Goal: Navigation & Orientation: Find specific page/section

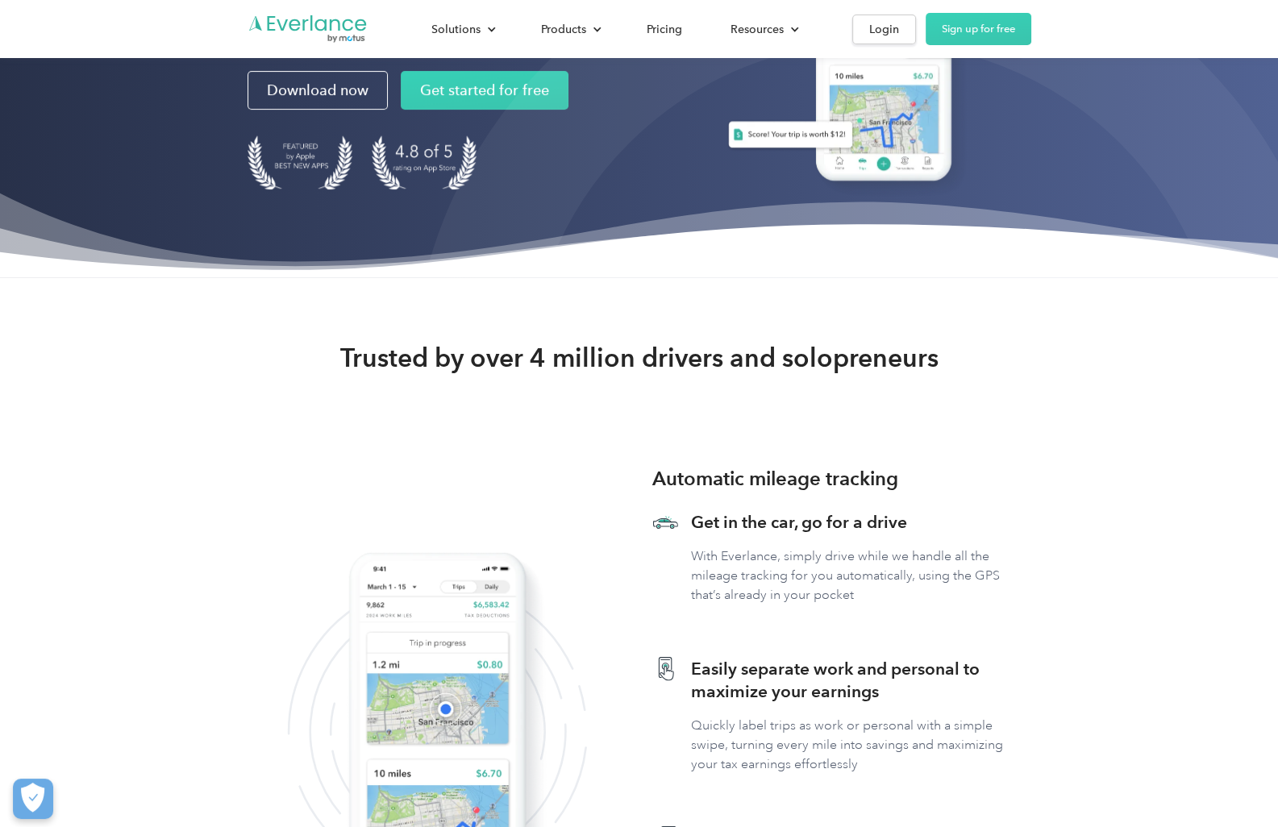
scroll to position [81, 0]
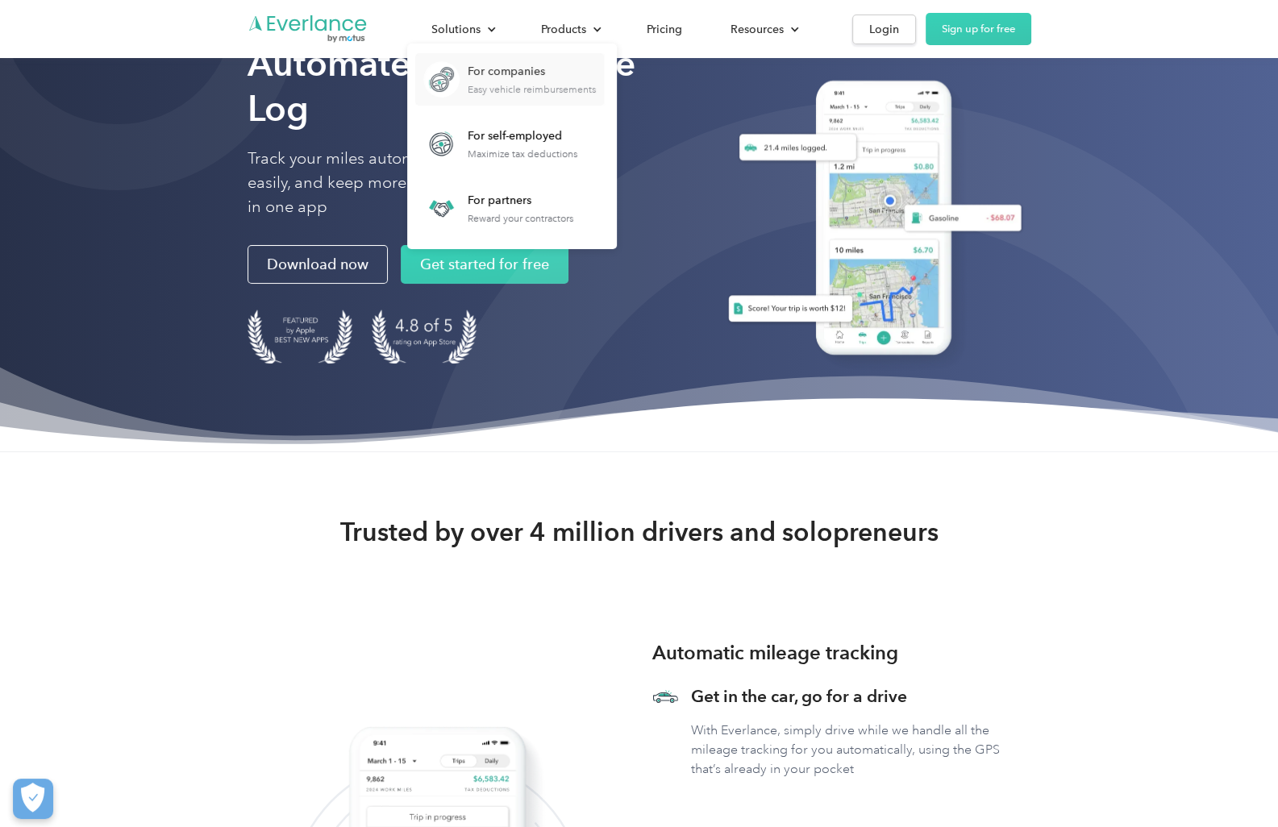
click at [526, 87] on div "Easy vehicle reimbursements" at bounding box center [532, 89] width 128 height 11
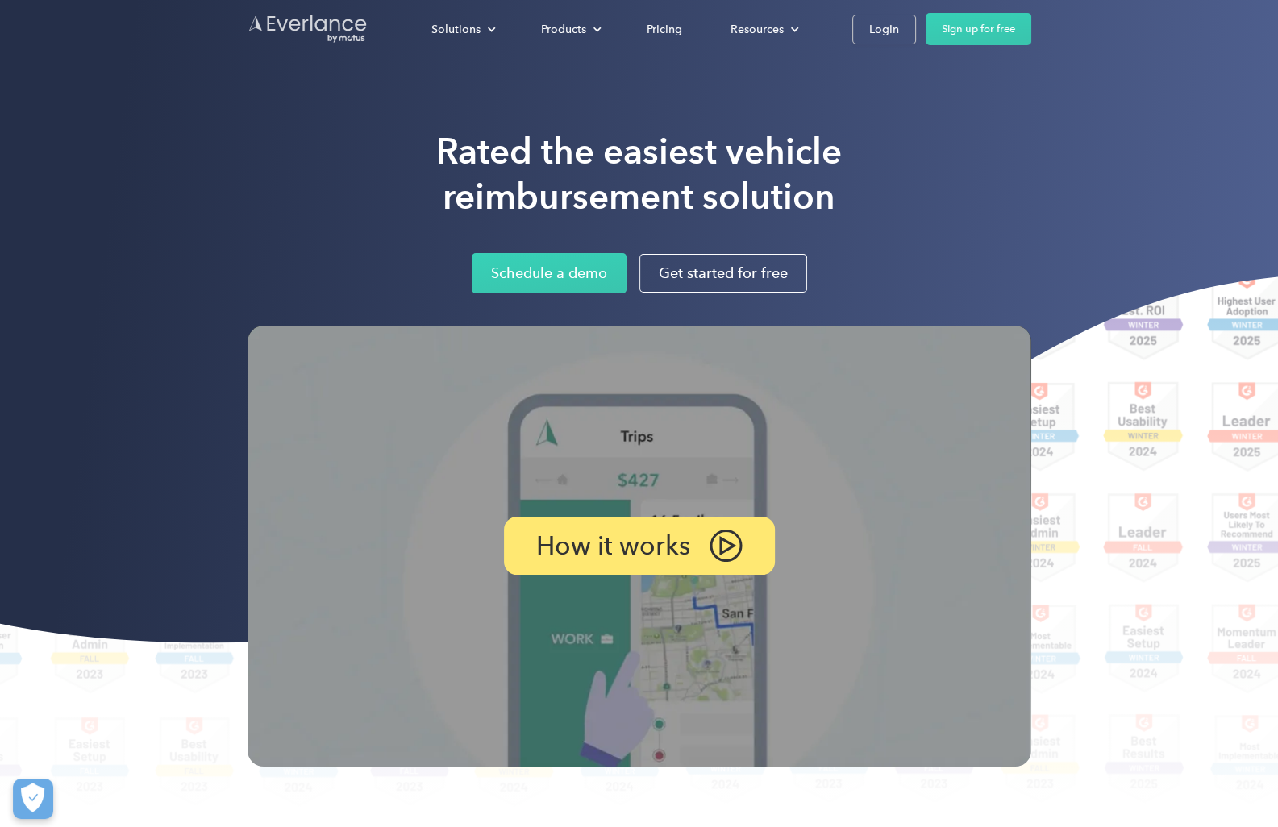
click at [339, 35] on img "Go to homepage" at bounding box center [308, 29] width 121 height 31
